Goal: Download file/media

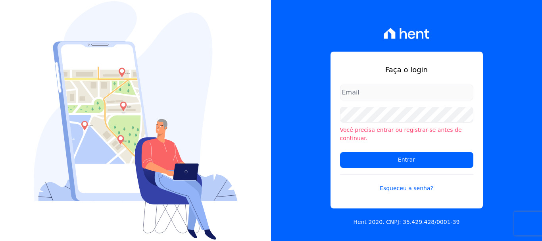
type input "administrativo@valeincorp.com.br"
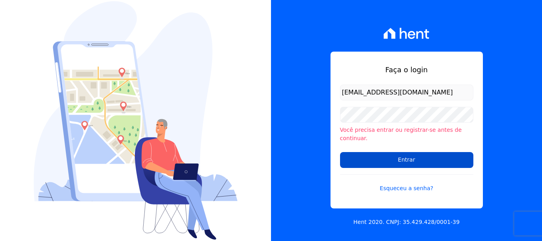
drag, startPoint x: 0, startPoint y: 0, endPoint x: 455, endPoint y: 159, distance: 481.8
click at [455, 159] on input "Entrar" at bounding box center [406, 160] width 133 height 16
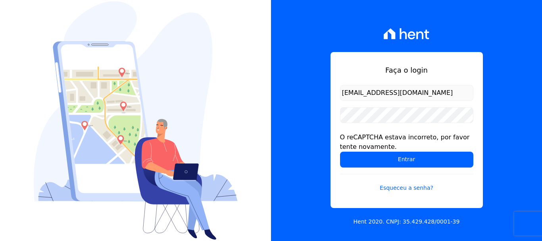
click at [455, 159] on input "Entrar" at bounding box center [406, 160] width 133 height 16
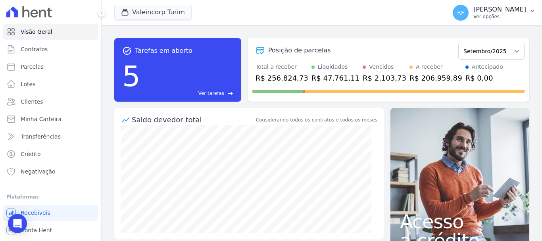
click at [515, 11] on p "Rafaela Fagundes" at bounding box center [499, 10] width 53 height 8
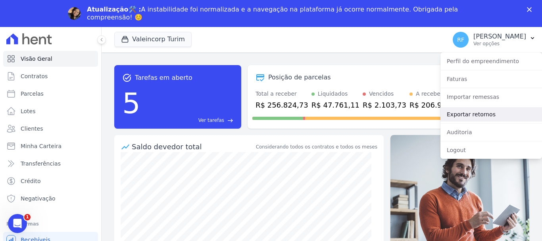
click at [492, 112] on link "Exportar retornos" at bounding box center [491, 114] width 102 height 14
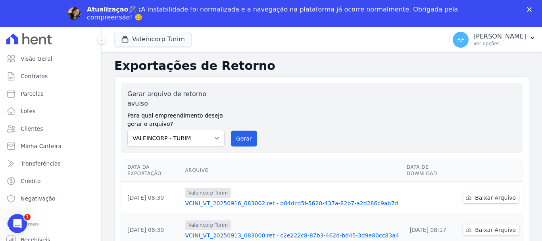
click at [530, 10] on icon "Fechar" at bounding box center [529, 9] width 5 height 5
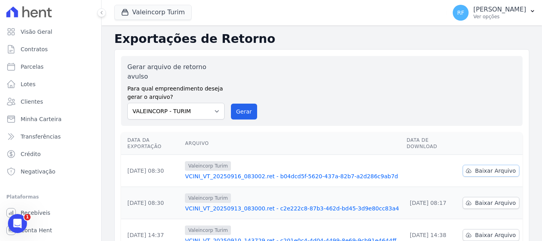
click at [483, 165] on link "Baixar Arquivo" at bounding box center [490, 171] width 57 height 12
click at [248, 104] on button "Gerar" at bounding box center [244, 112] width 26 height 16
